Goal: Task Accomplishment & Management: Complete application form

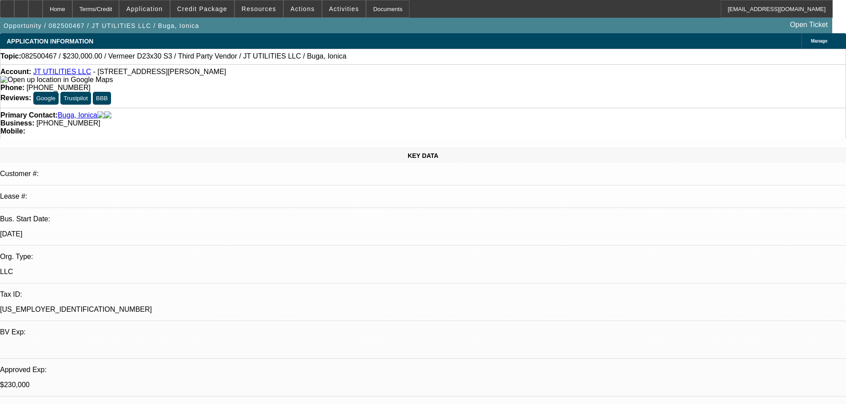
select select "0"
select select "2"
select select "0"
select select "6"
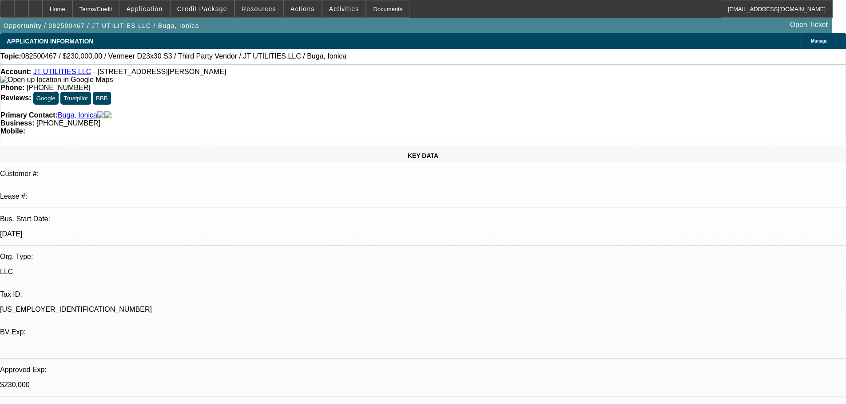
select select "0"
select select "2"
select select "0"
select select "6"
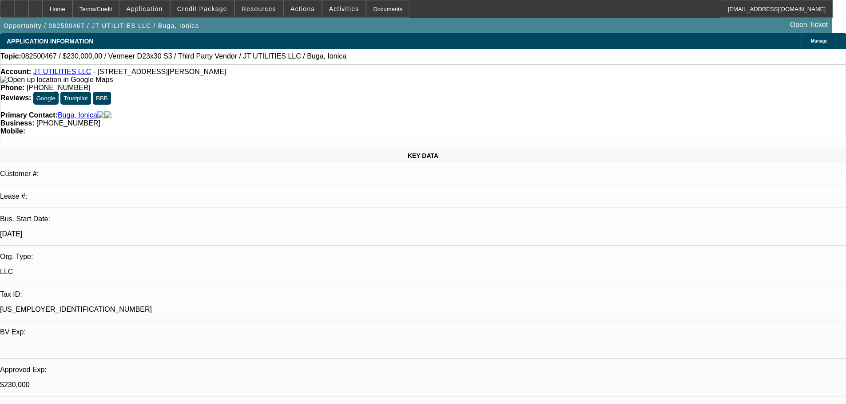
select select "0"
select select "2"
select select "0"
select select "6"
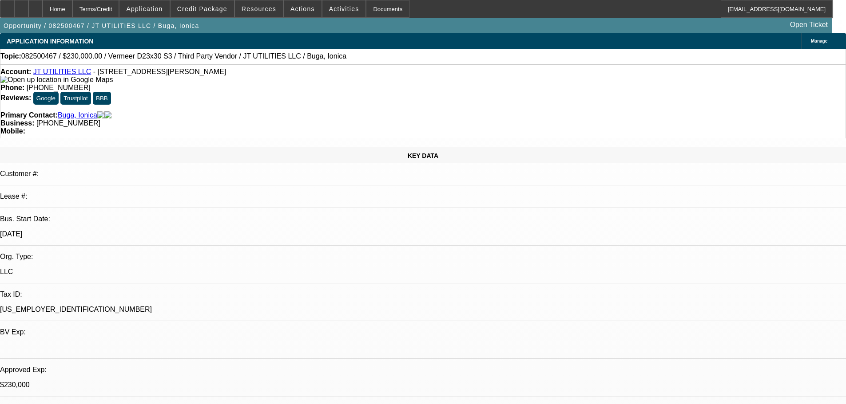
select select "0"
select select "2"
select select "0"
select select "6"
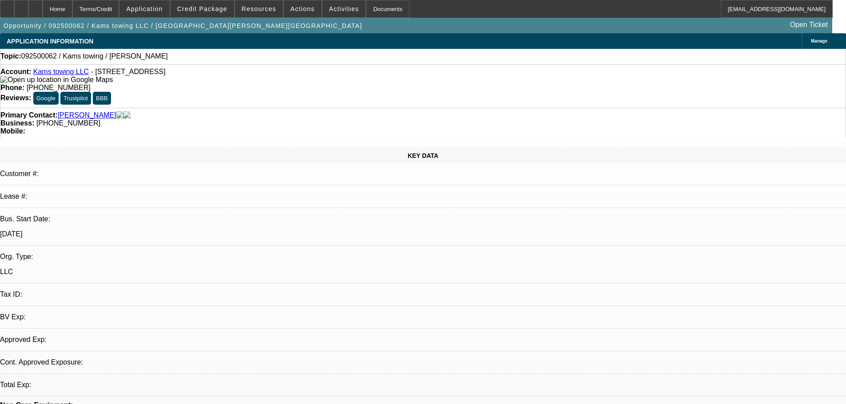
select select "0"
select select "2"
select select "0.1"
select select "2"
select select "4"
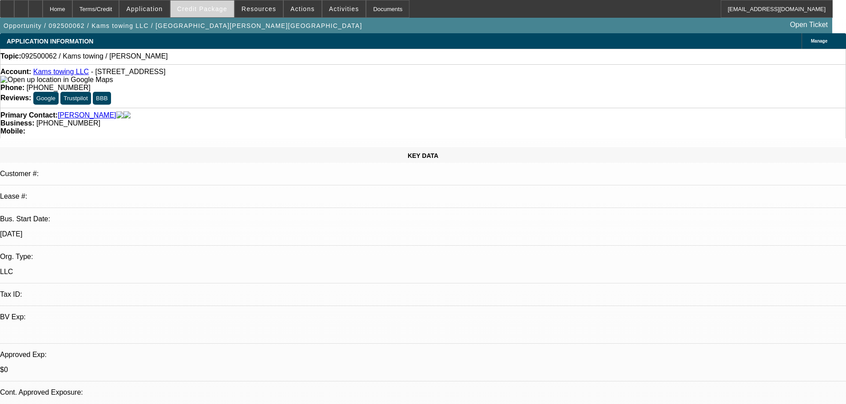
click at [227, 11] on span "Credit Package" at bounding box center [202, 8] width 50 height 7
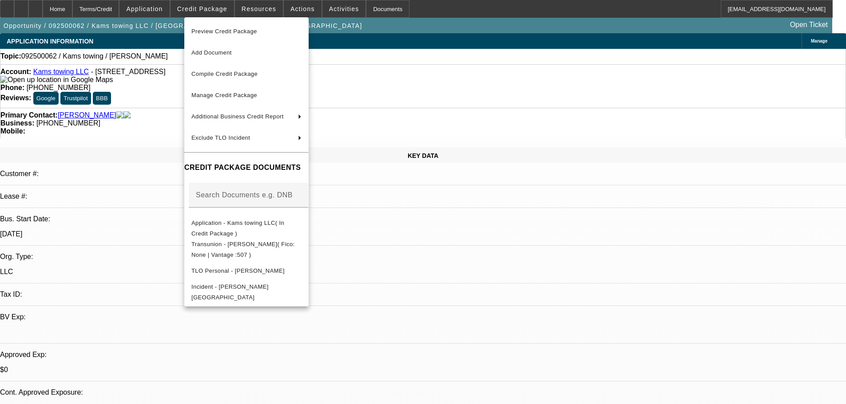
click at [169, 101] on div at bounding box center [423, 202] width 846 height 404
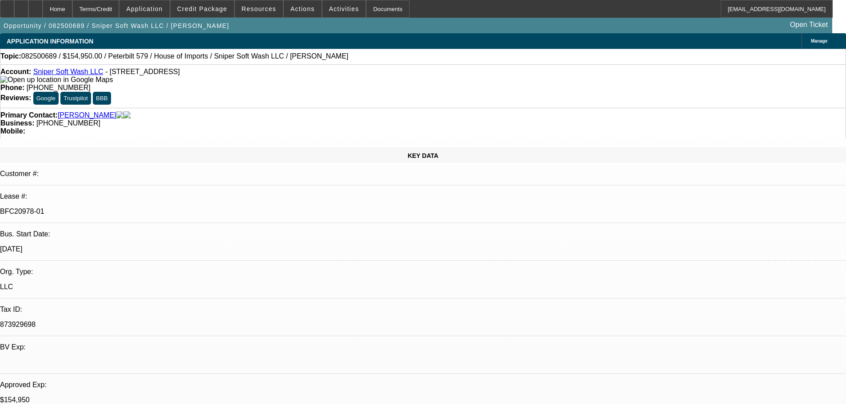
select select "0"
select select "2"
select select "0"
select select "6"
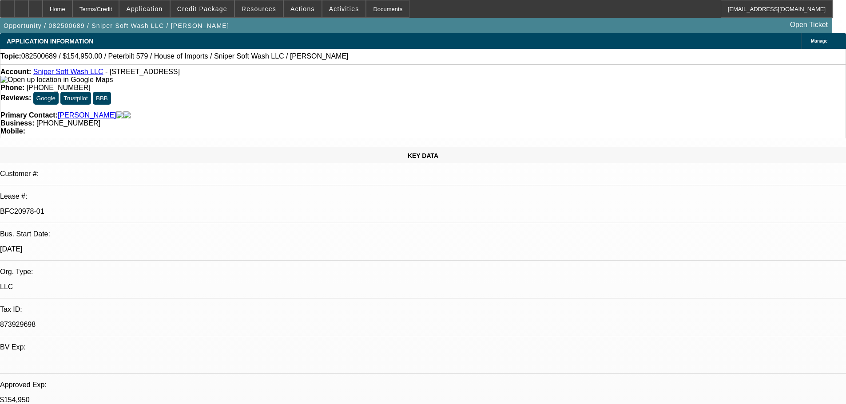
select select "0"
select select "2"
select select "0"
select select "6"
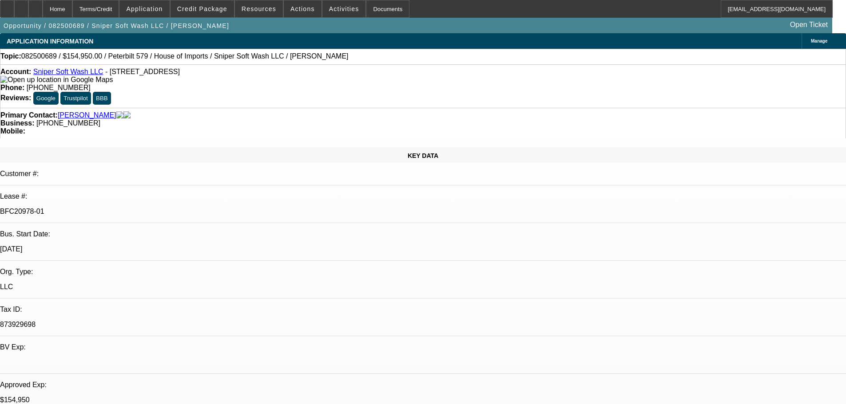
select select "0"
select select "2"
select select "0.1"
select select "4"
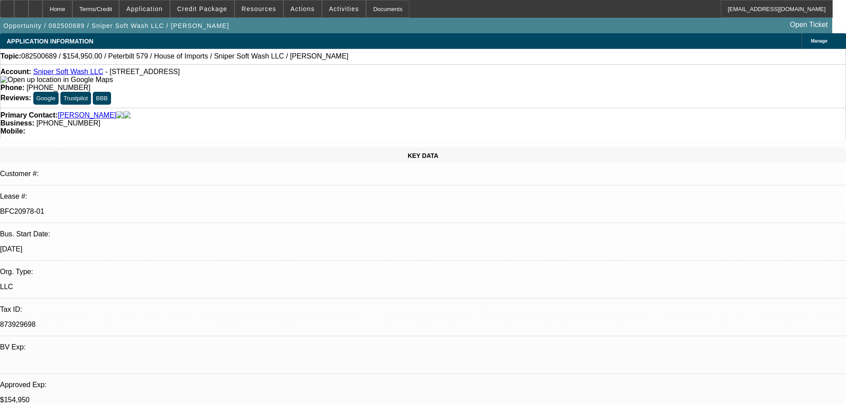
select select "0"
select select "2"
select select "0"
select select "6"
